Goal: Communication & Community: Answer question/provide support

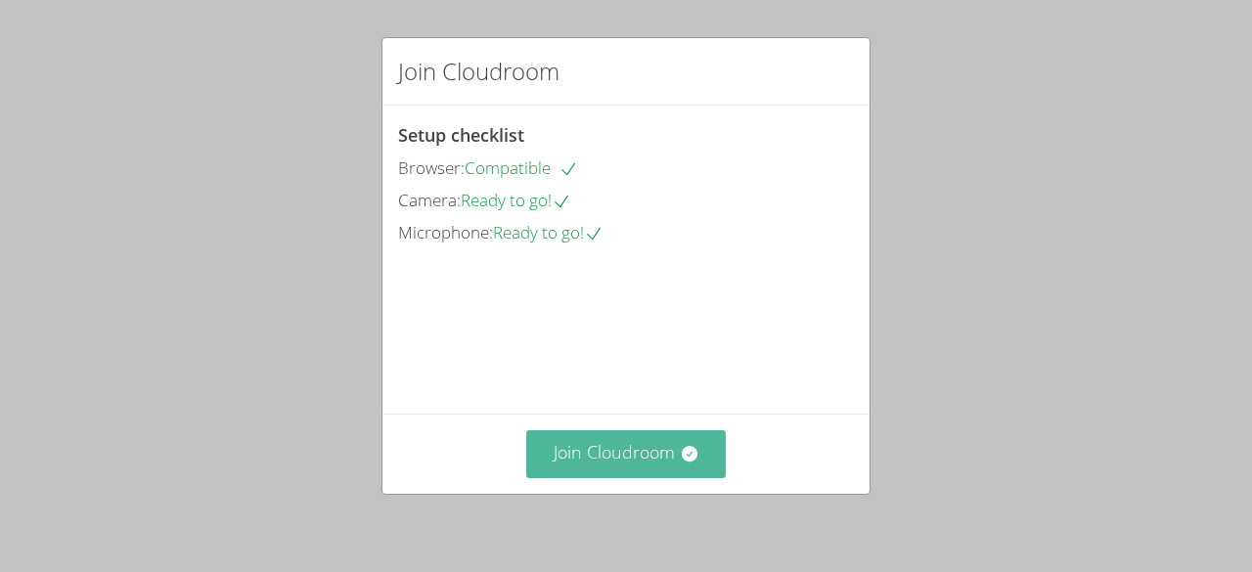
click at [579, 441] on button "Join Cloudroom" at bounding box center [626, 454] width 201 height 48
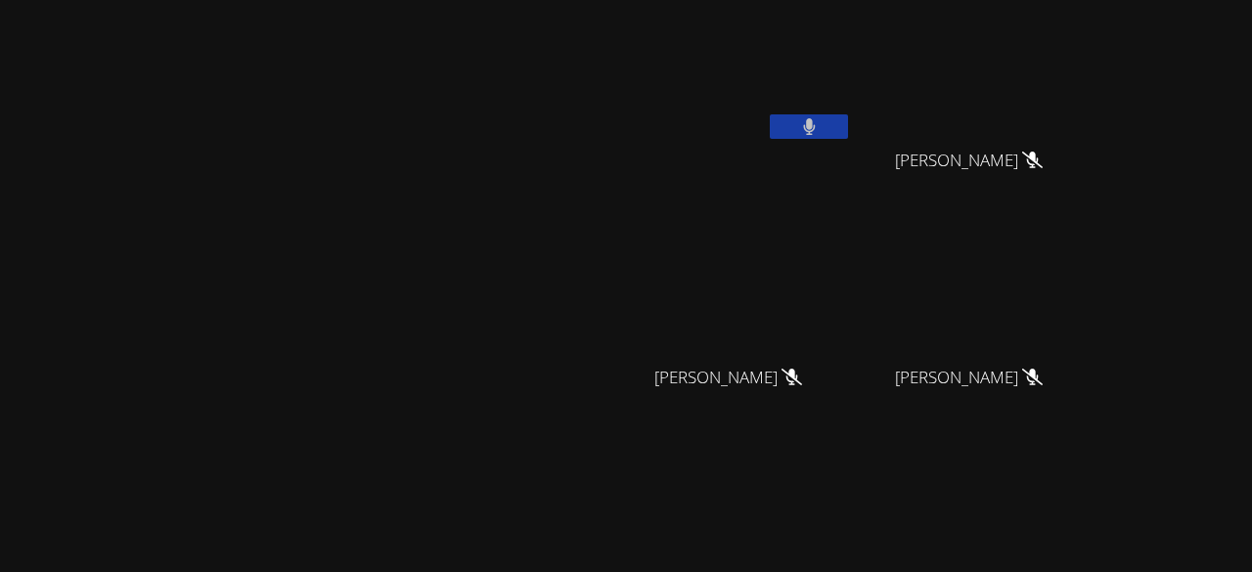
click at [1043, 164] on span "Yeslhy Ventura Yanes" at bounding box center [969, 161] width 148 height 28
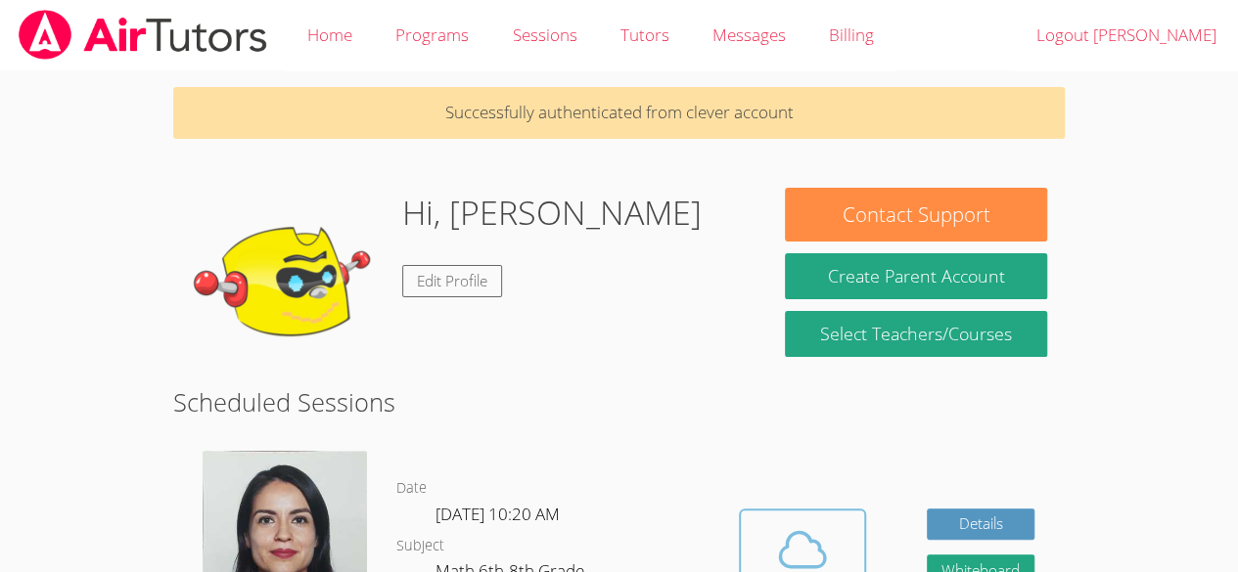
click at [796, 557] on icon at bounding box center [802, 549] width 55 height 55
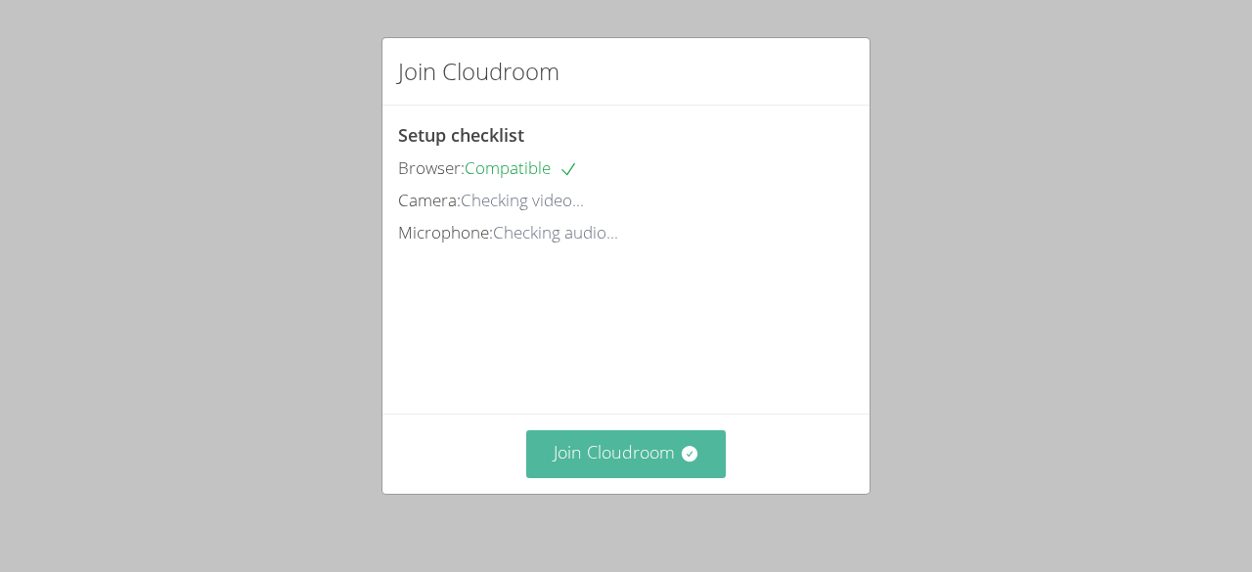
click at [662, 455] on button "Join Cloudroom" at bounding box center [626, 454] width 201 height 48
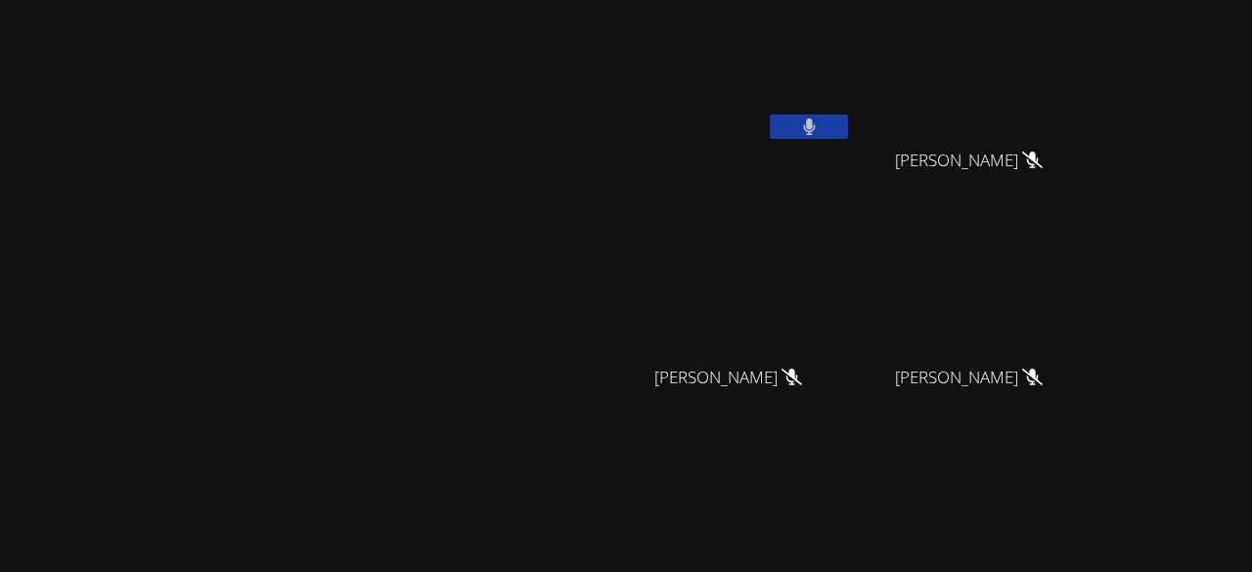
click at [816, 119] on icon at bounding box center [809, 126] width 13 height 17
click at [815, 128] on icon at bounding box center [809, 126] width 12 height 17
click at [848, 130] on button at bounding box center [809, 126] width 78 height 24
click at [848, 127] on button at bounding box center [809, 126] width 78 height 24
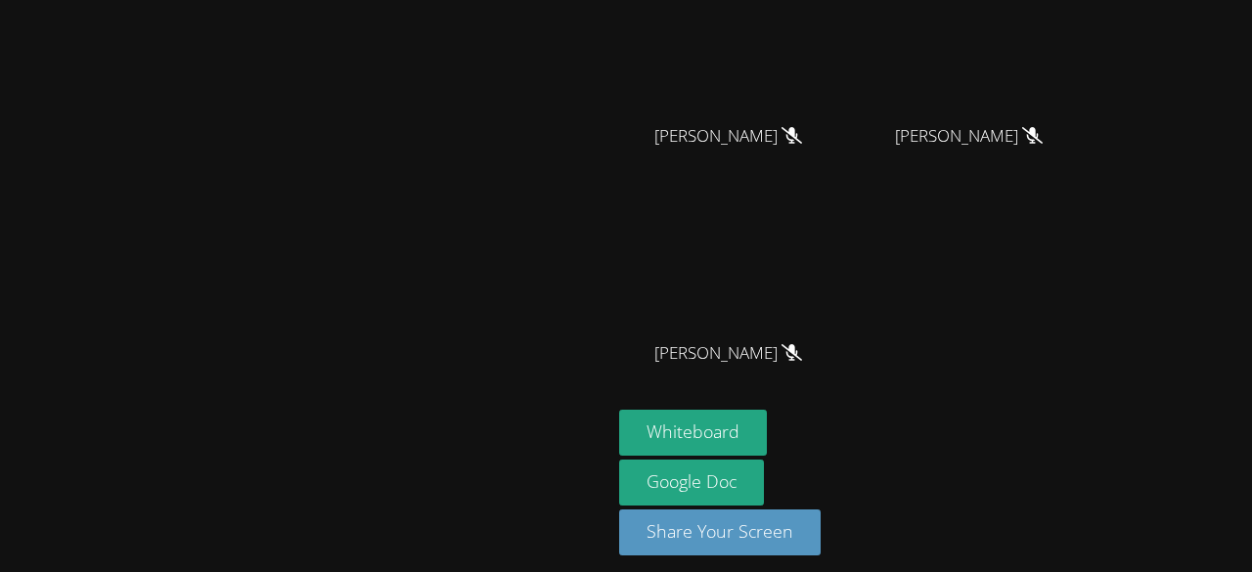
scroll to position [249, 0]
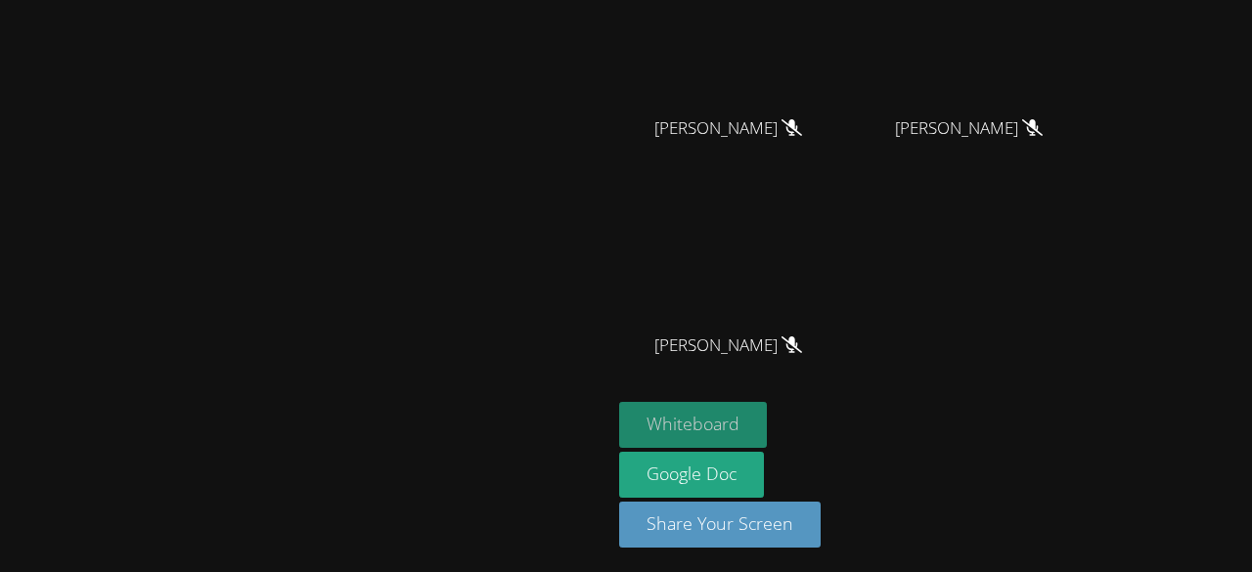
click at [767, 428] on button "Whiteboard" at bounding box center [693, 425] width 148 height 46
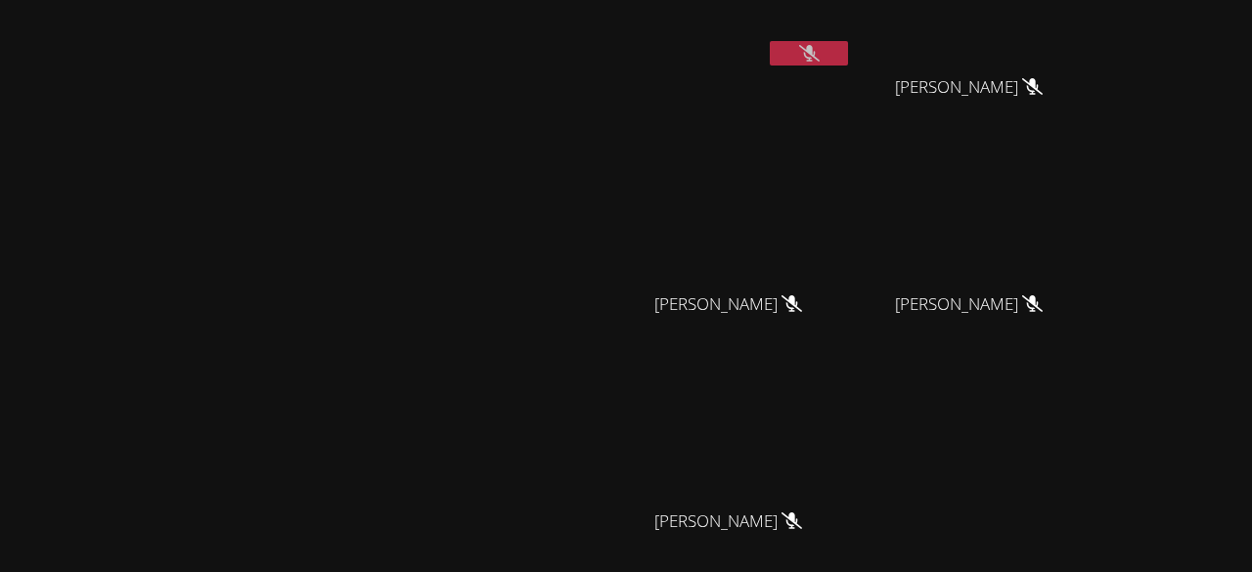
scroll to position [68, 0]
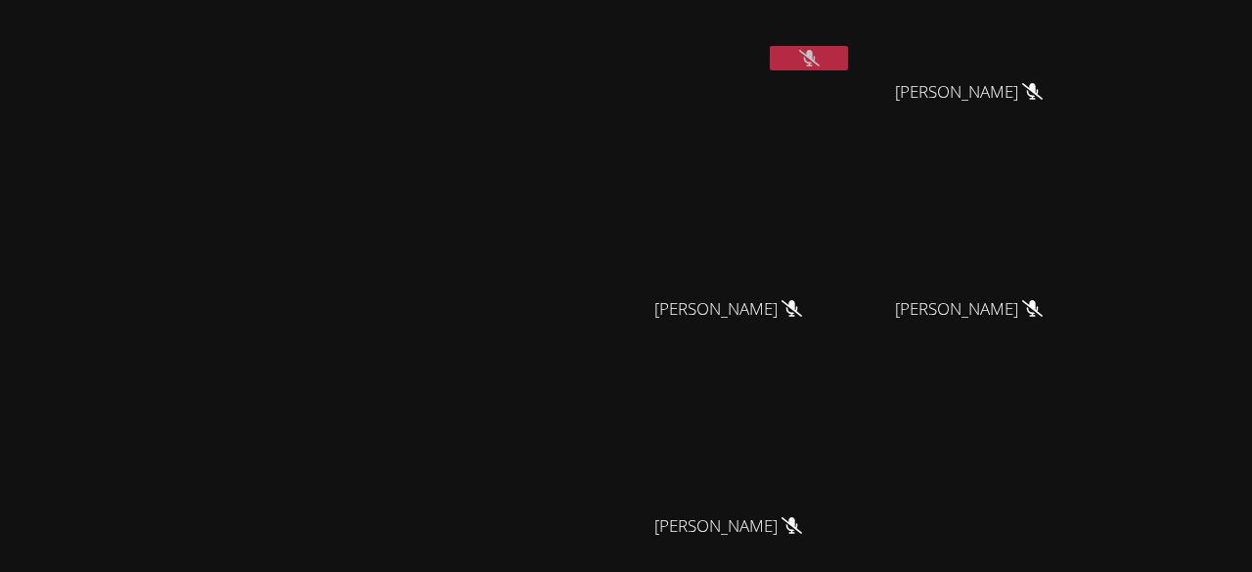
click at [848, 63] on button at bounding box center [809, 58] width 78 height 24
click at [848, 60] on button at bounding box center [809, 58] width 78 height 24
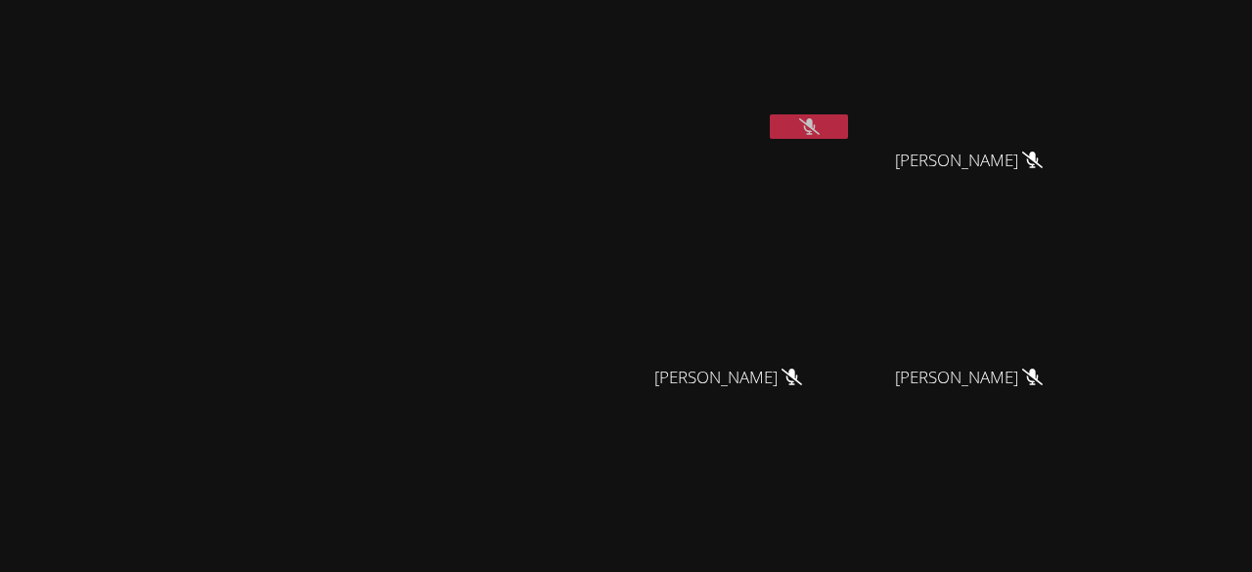
click at [848, 114] on button at bounding box center [809, 126] width 78 height 24
click at [848, 121] on button at bounding box center [809, 126] width 78 height 24
click at [848, 118] on button at bounding box center [809, 126] width 78 height 24
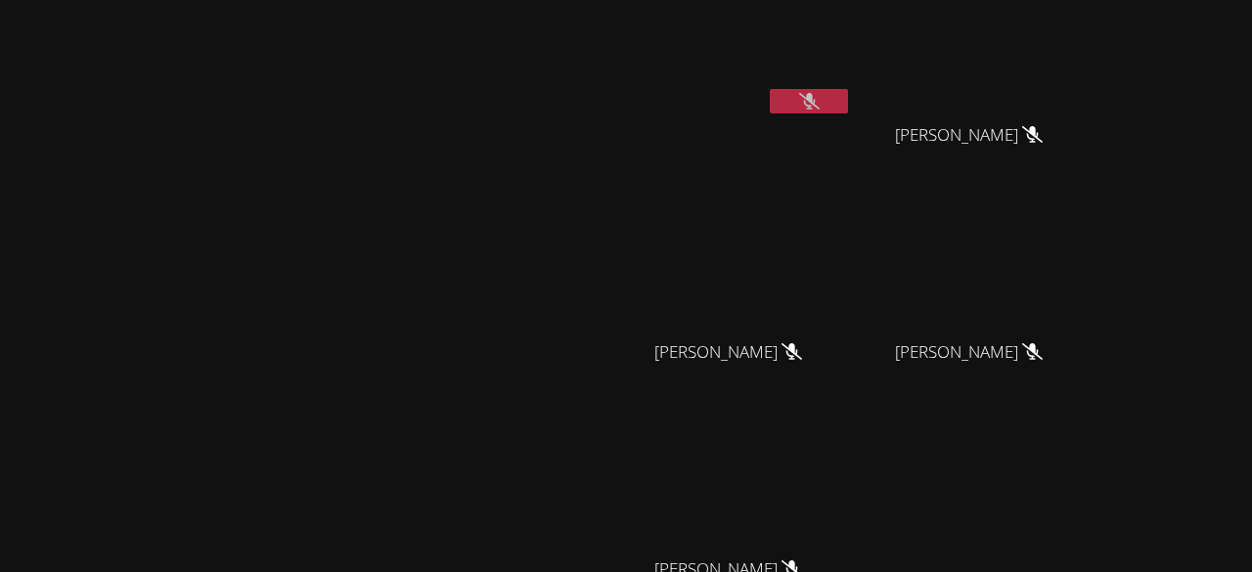
scroll to position [25, 0]
click at [159, 278] on video at bounding box center [305, 348] width 293 height 336
click at [848, 94] on button at bounding box center [809, 101] width 78 height 24
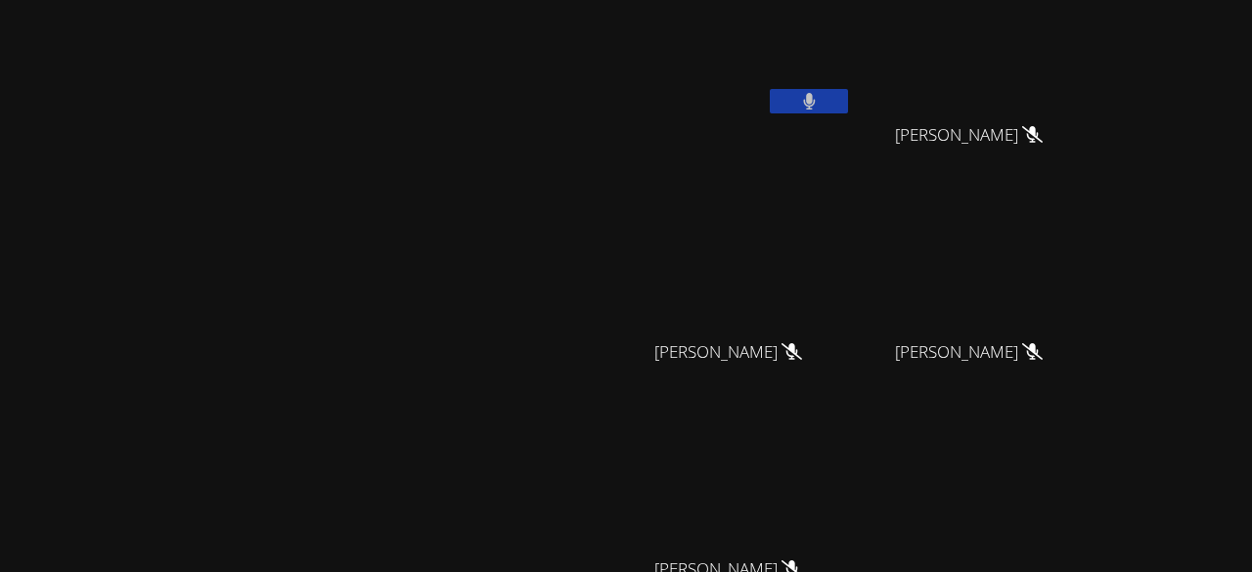
click at [848, 93] on button at bounding box center [809, 101] width 78 height 24
click at [848, 98] on button at bounding box center [809, 101] width 78 height 24
click at [852, 86] on video at bounding box center [735, 47] width 233 height 131
click at [848, 92] on button at bounding box center [809, 101] width 78 height 24
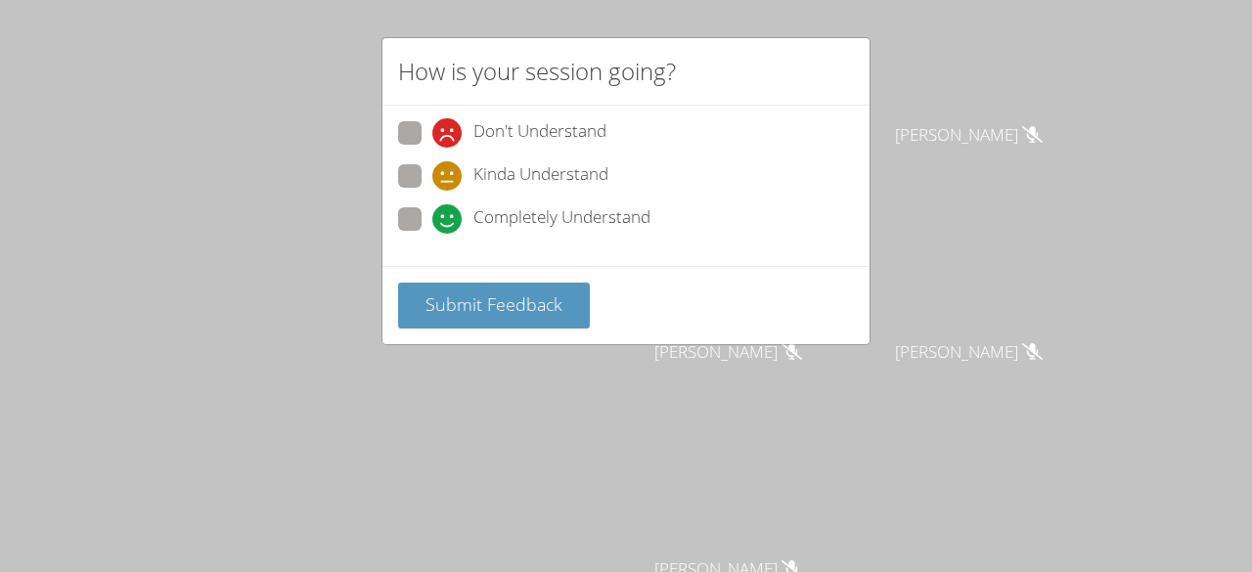
click at [496, 173] on span "Kinda Understand" at bounding box center [541, 175] width 135 height 29
click at [449, 173] on input "Kinda Understand" at bounding box center [440, 172] width 17 height 17
radio input "true"
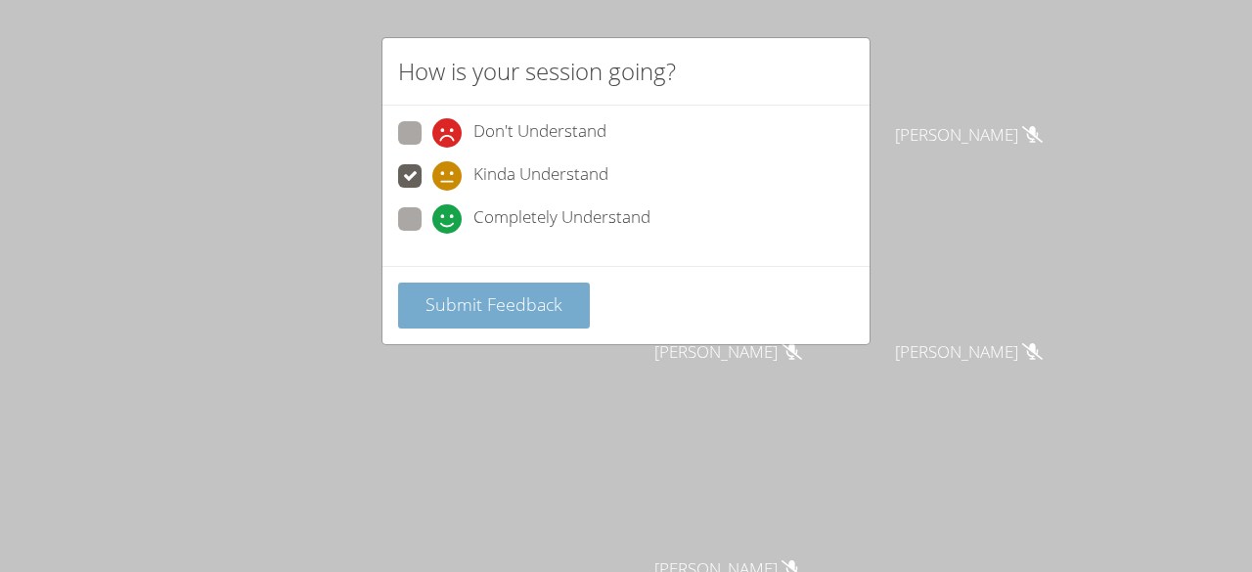
click at [493, 319] on button "Submit Feedback" at bounding box center [494, 306] width 192 height 46
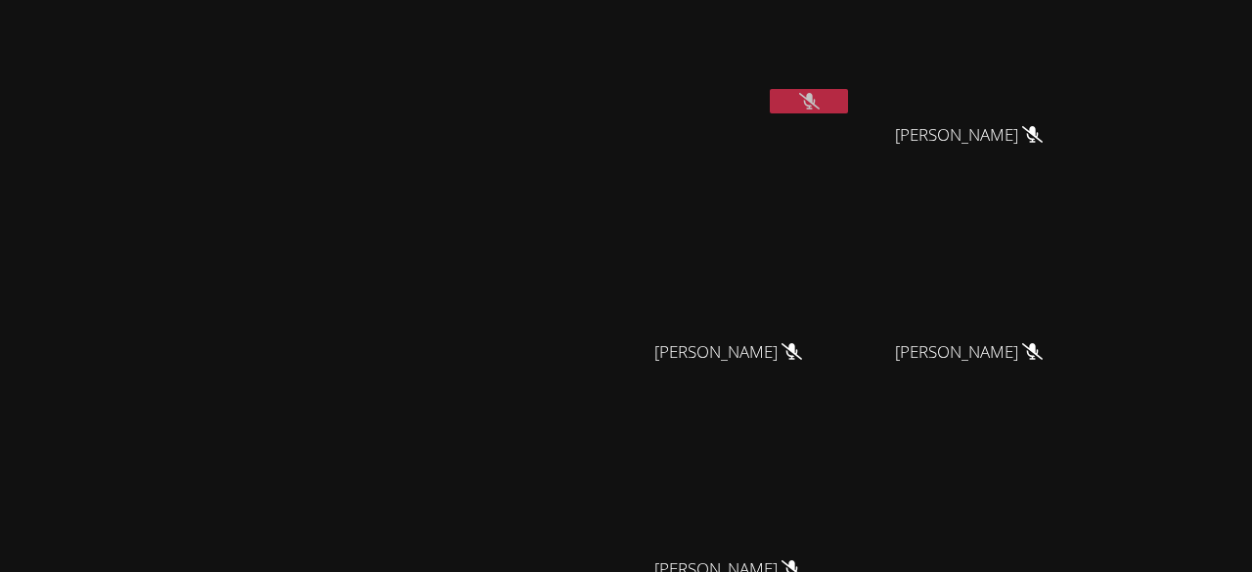
click at [820, 95] on icon at bounding box center [809, 101] width 21 height 17
click at [815, 95] on icon at bounding box center [809, 101] width 12 height 17
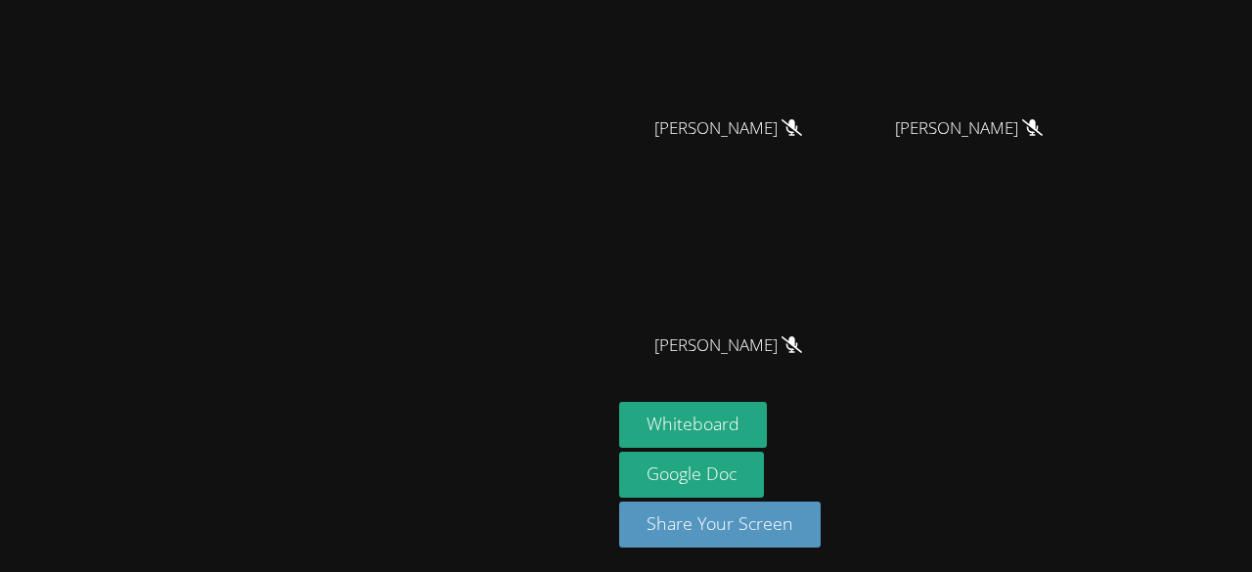
scroll to position [0, 0]
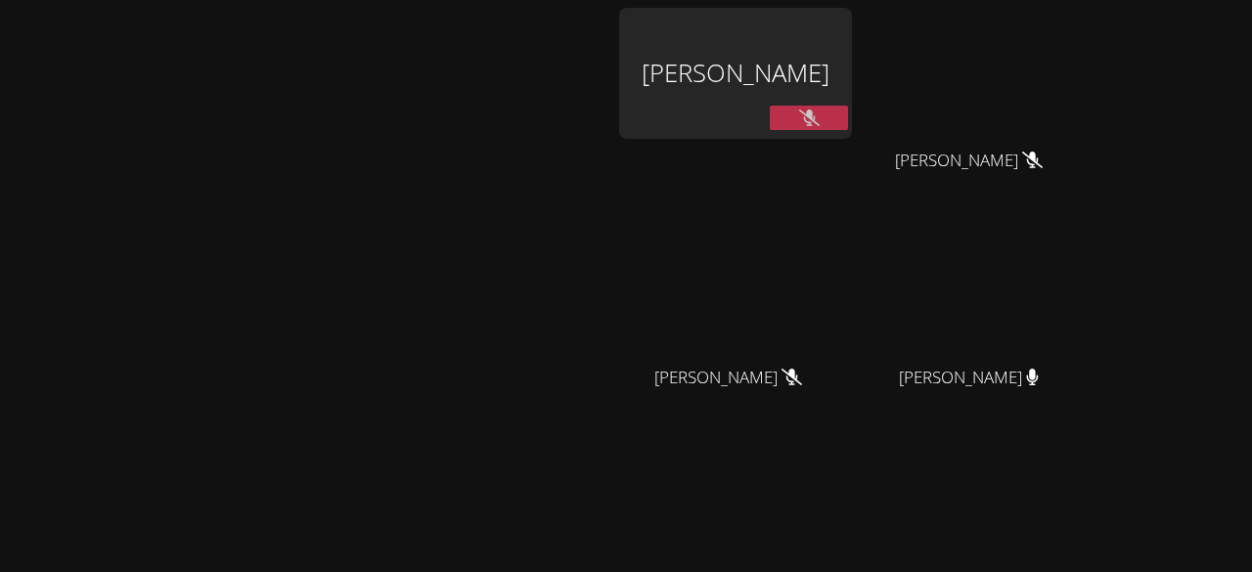
click at [852, 80] on div "[PERSON_NAME]" at bounding box center [735, 73] width 233 height 131
click at [852, 61] on div "[PERSON_NAME]" at bounding box center [735, 73] width 233 height 131
click at [852, 63] on div "[PERSON_NAME]" at bounding box center [735, 73] width 233 height 131
click at [848, 124] on button at bounding box center [809, 118] width 78 height 24
click at [848, 120] on button at bounding box center [809, 118] width 78 height 24
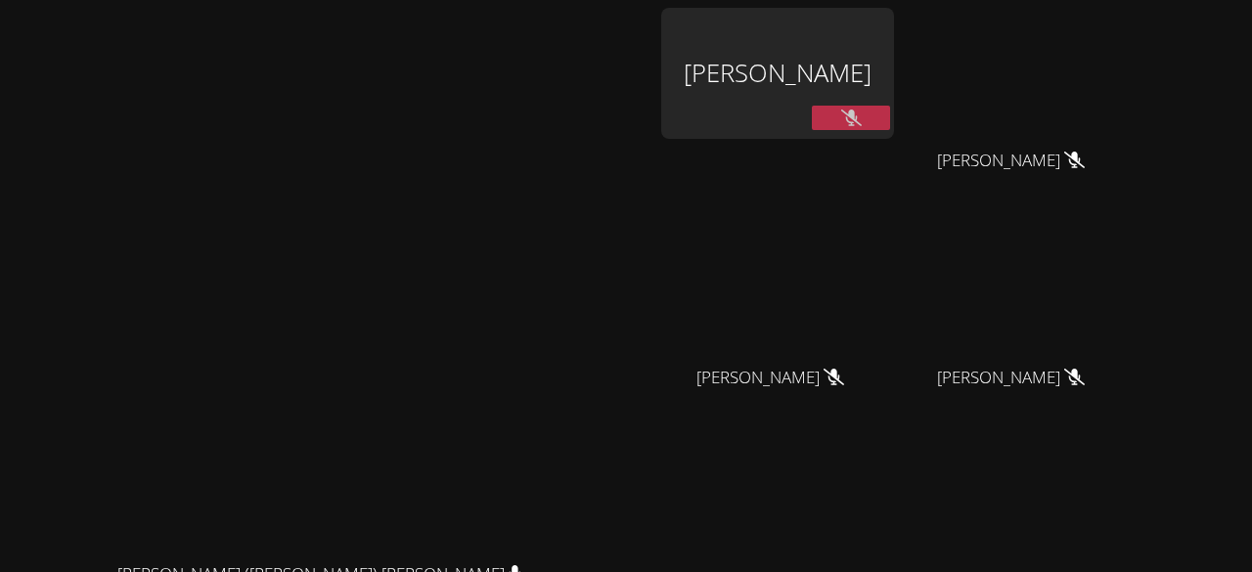
click at [890, 111] on button at bounding box center [851, 118] width 78 height 24
drag, startPoint x: 922, startPoint y: 111, endPoint x: 802, endPoint y: 159, distance: 129.0
click at [802, 159] on div "[PERSON_NAME]" at bounding box center [777, 112] width 233 height 209
